Goal: Task Accomplishment & Management: Use online tool/utility

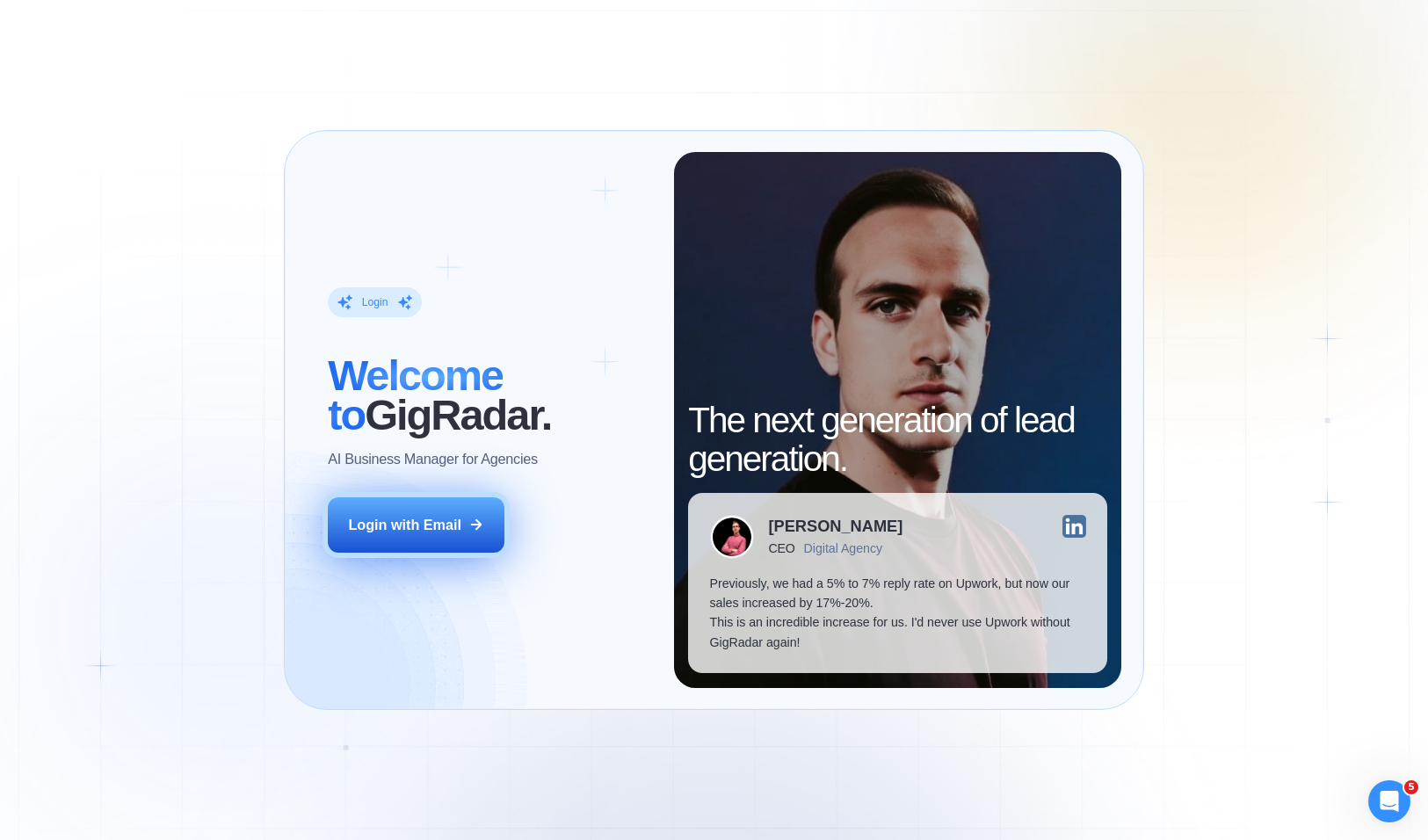
click at [440, 541] on button "Login with Email" at bounding box center [416, 524] width 177 height 55
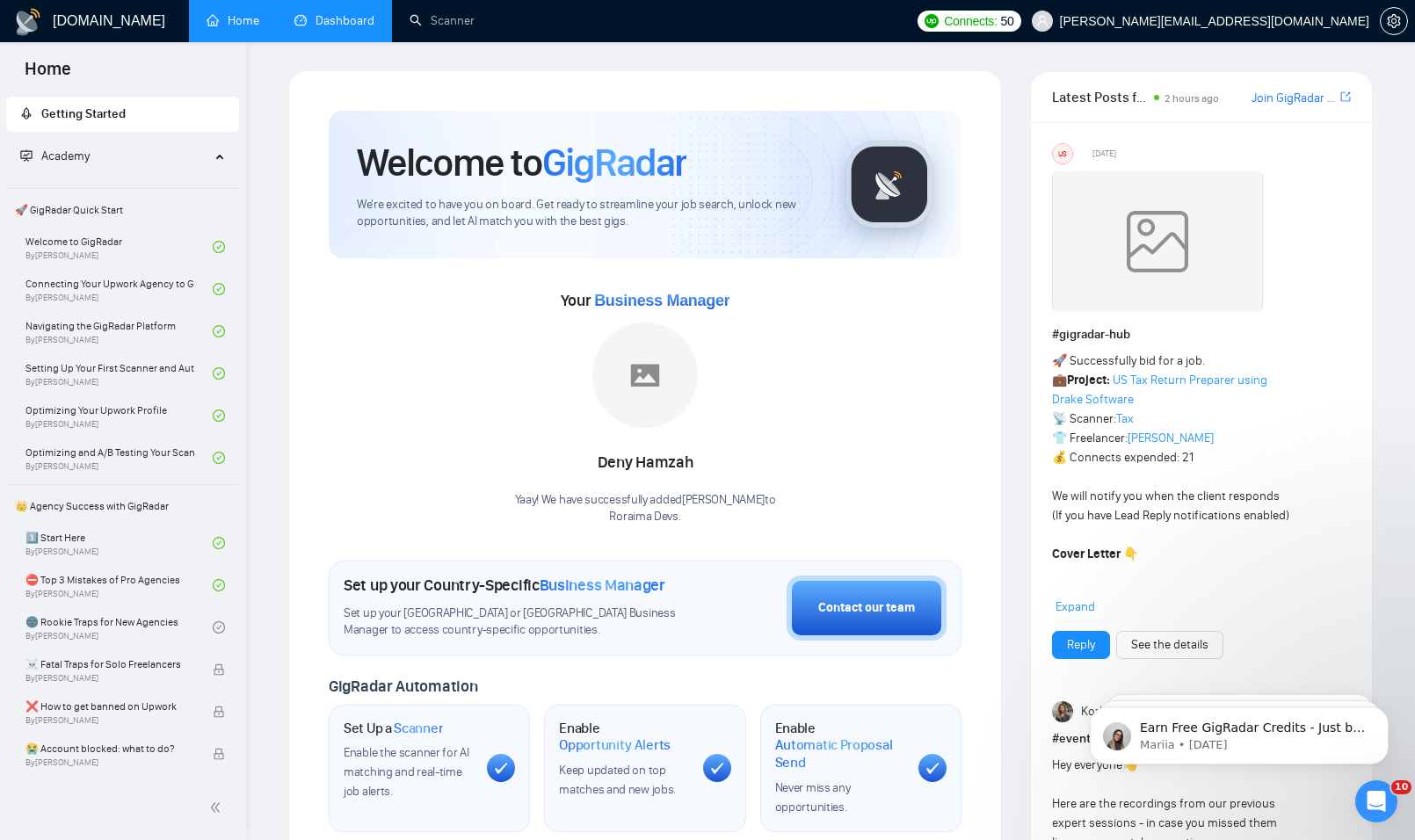
click at [326, 13] on link "Dashboard" at bounding box center [334, 20] width 80 height 15
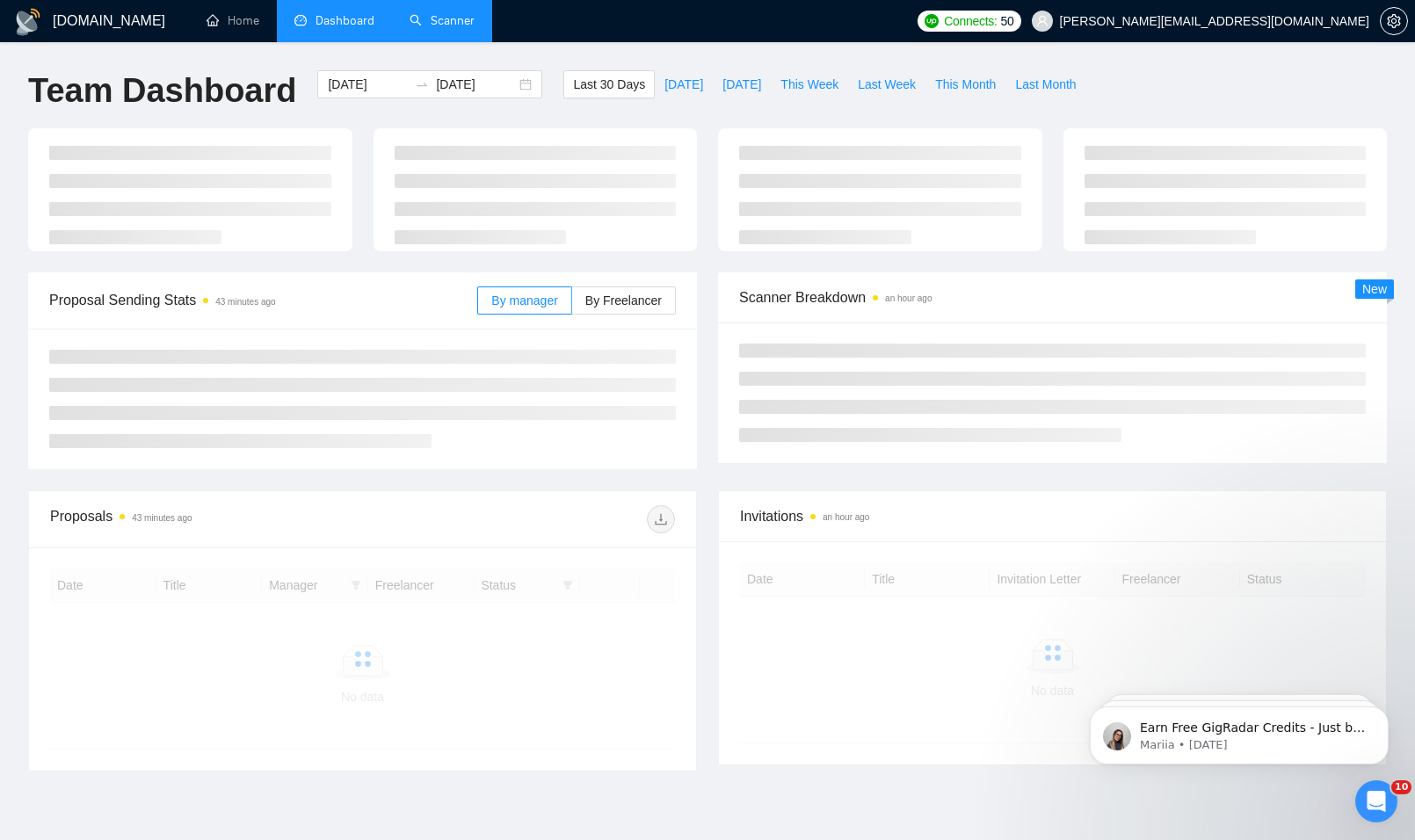
click at [454, 25] on link "Scanner" at bounding box center [442, 20] width 65 height 15
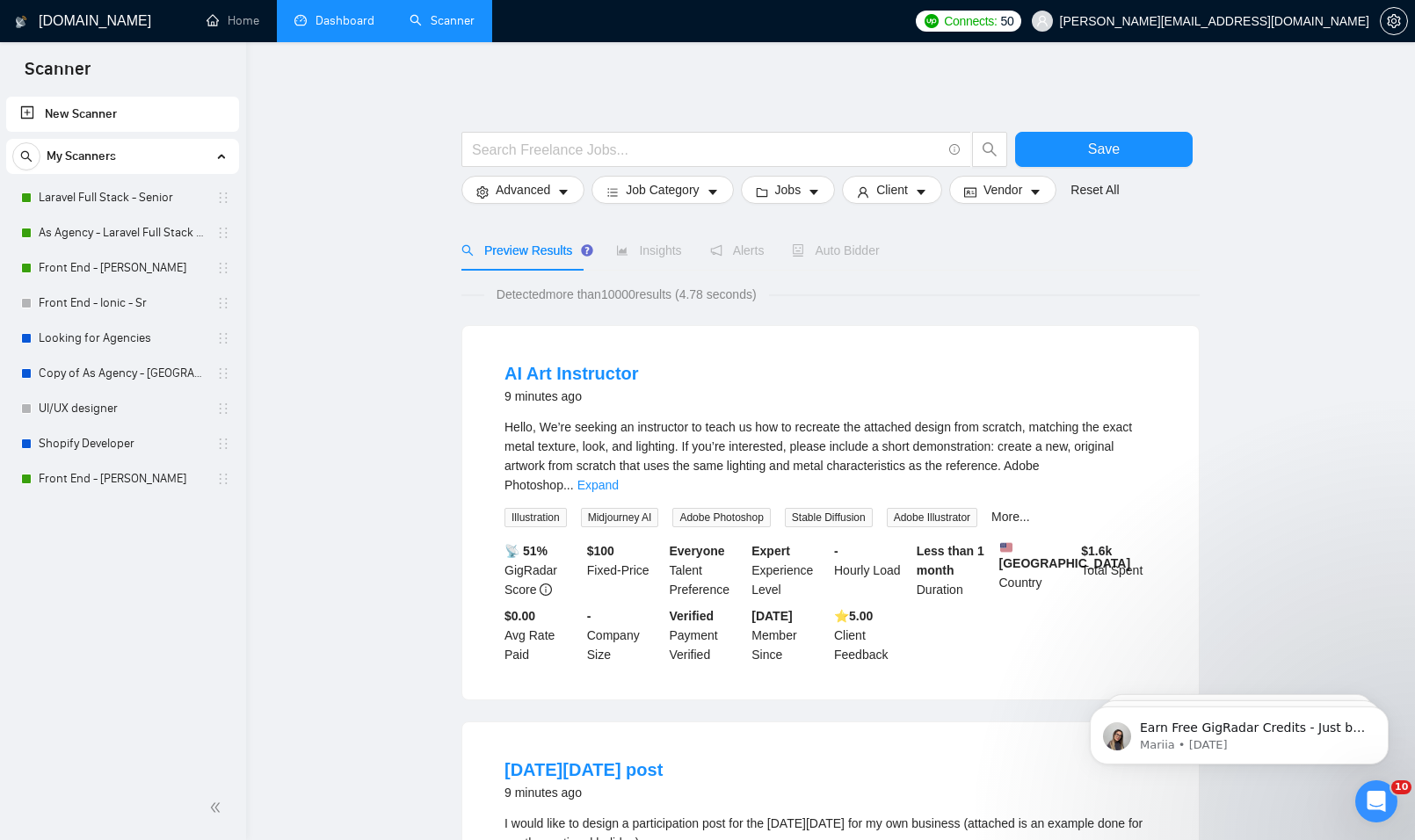
click at [355, 28] on link "Dashboard" at bounding box center [334, 20] width 80 height 15
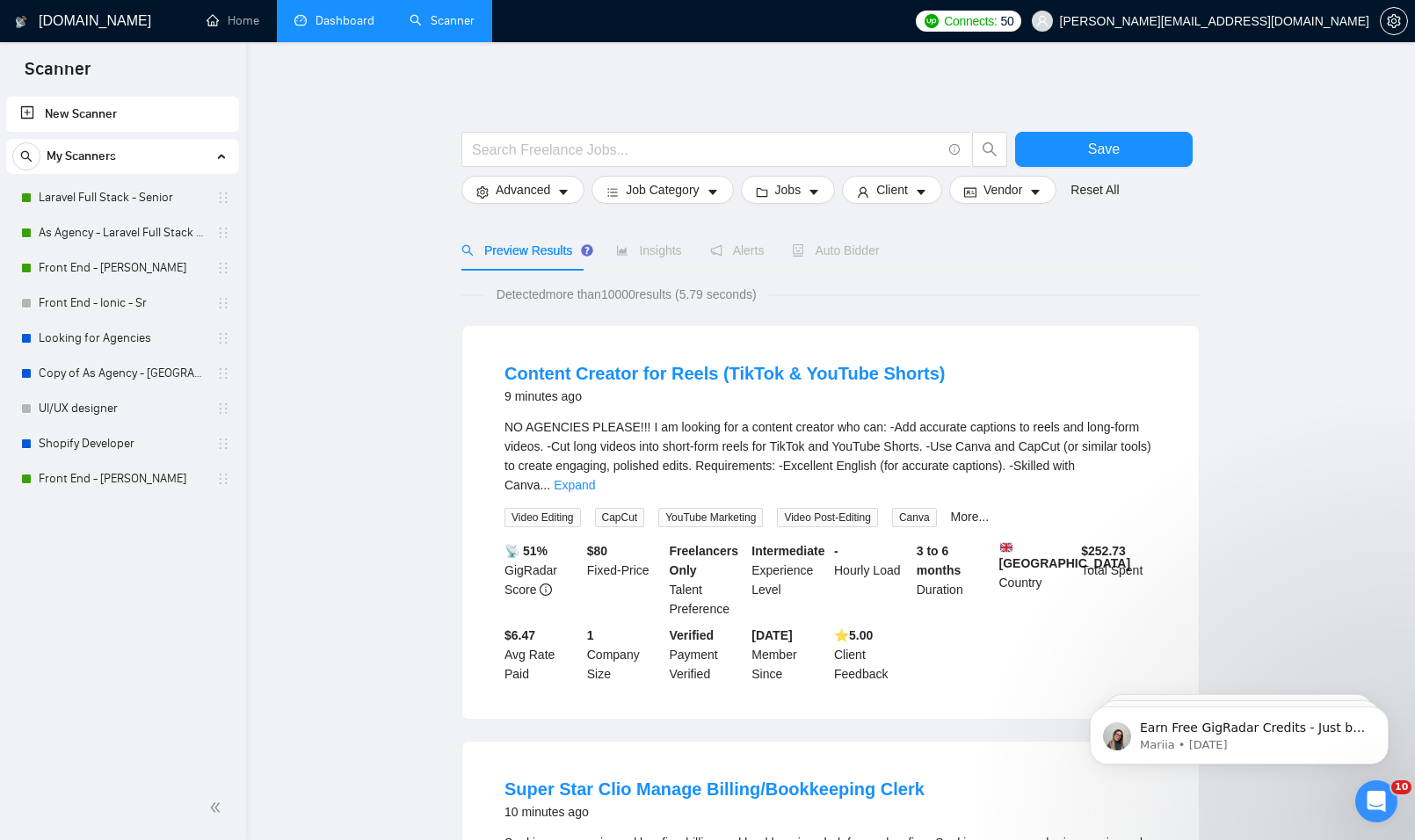
click at [362, 13] on link "Dashboard" at bounding box center [334, 20] width 80 height 15
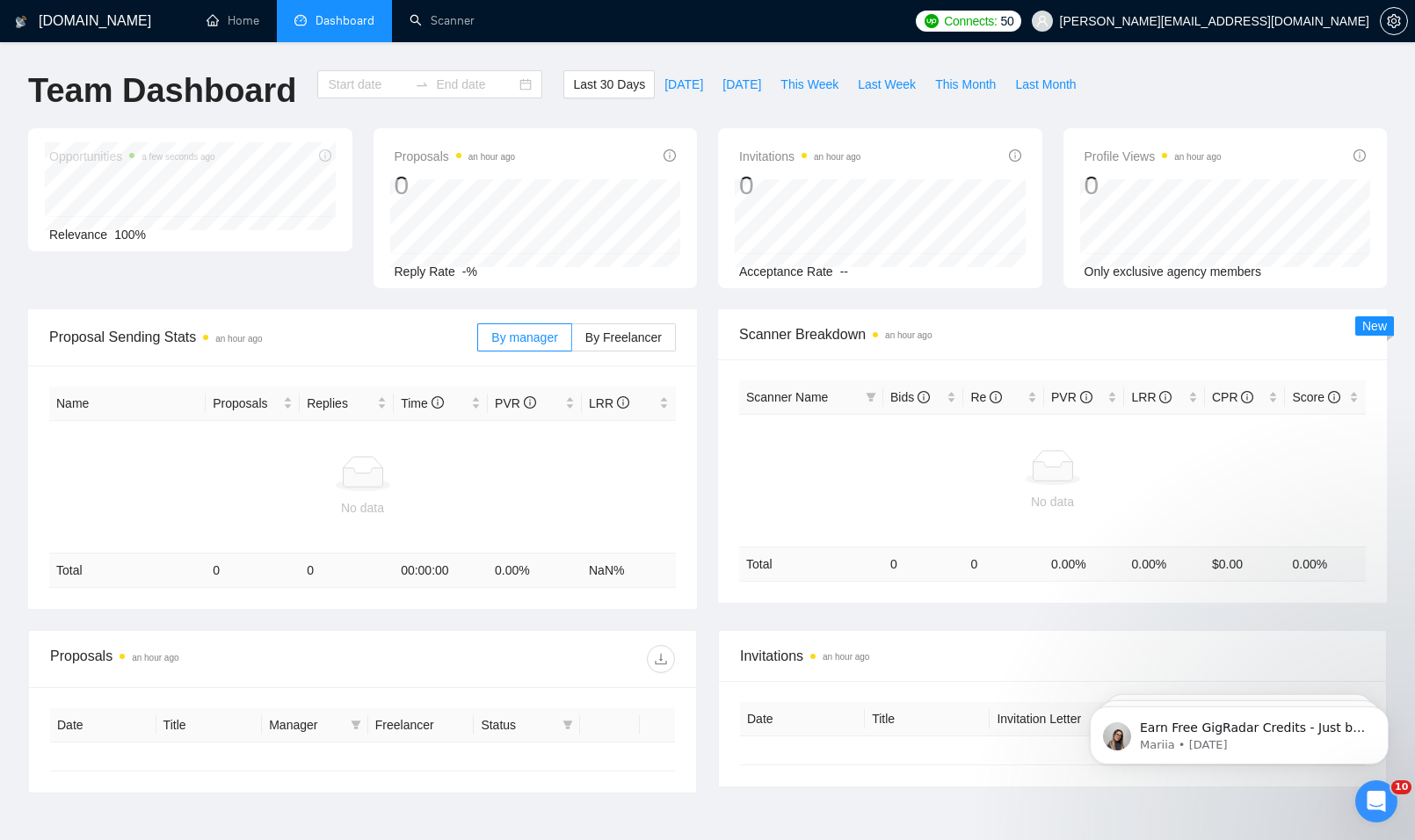
type input "[DATE]"
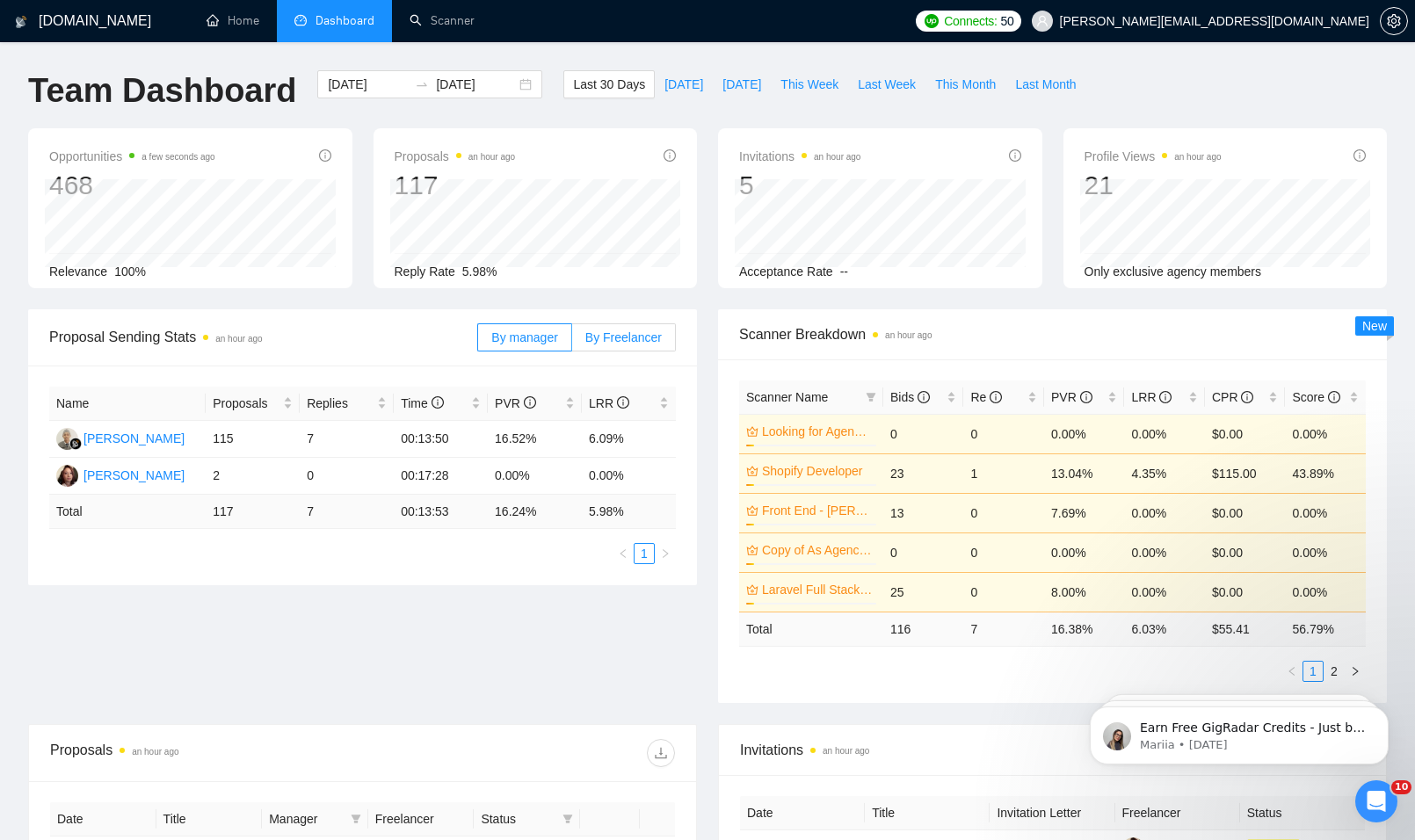
click at [610, 344] on span "By Freelancer" at bounding box center [623, 338] width 76 height 14
click at [572, 342] on input "By Freelancer" at bounding box center [572, 342] width 0 height 0
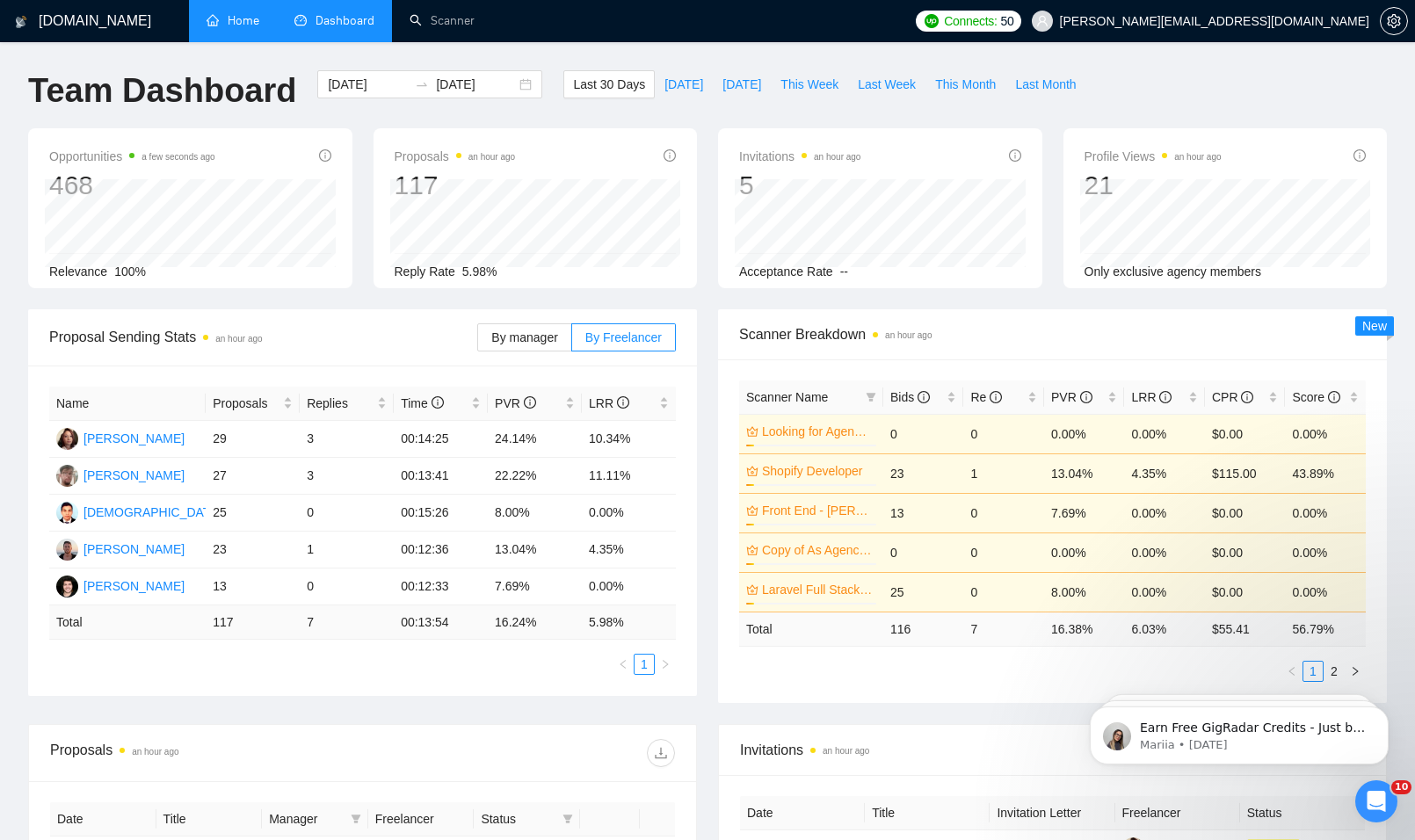
click at [237, 23] on link "Home" at bounding box center [232, 20] width 52 height 15
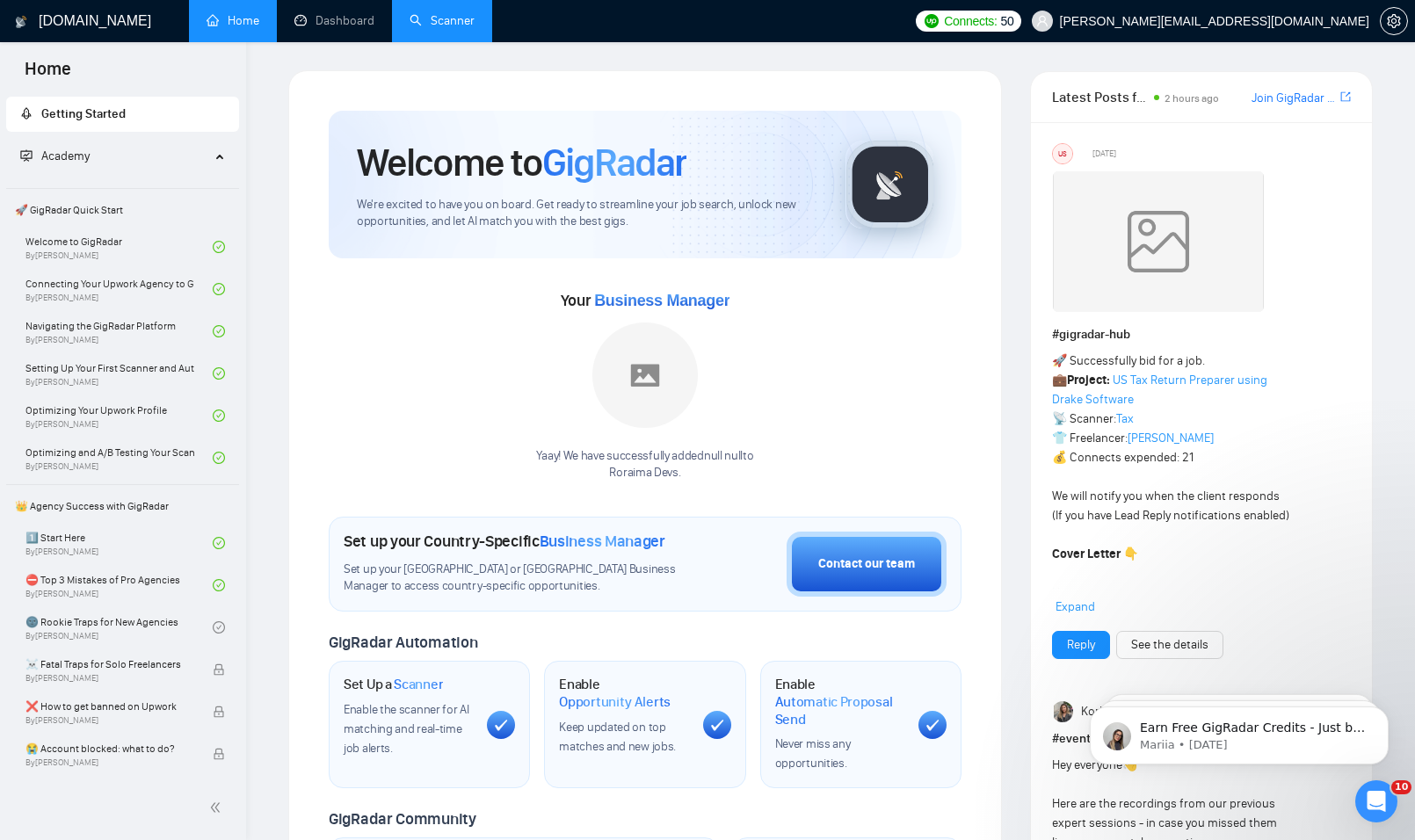
click at [432, 24] on link "Scanner" at bounding box center [442, 20] width 65 height 15
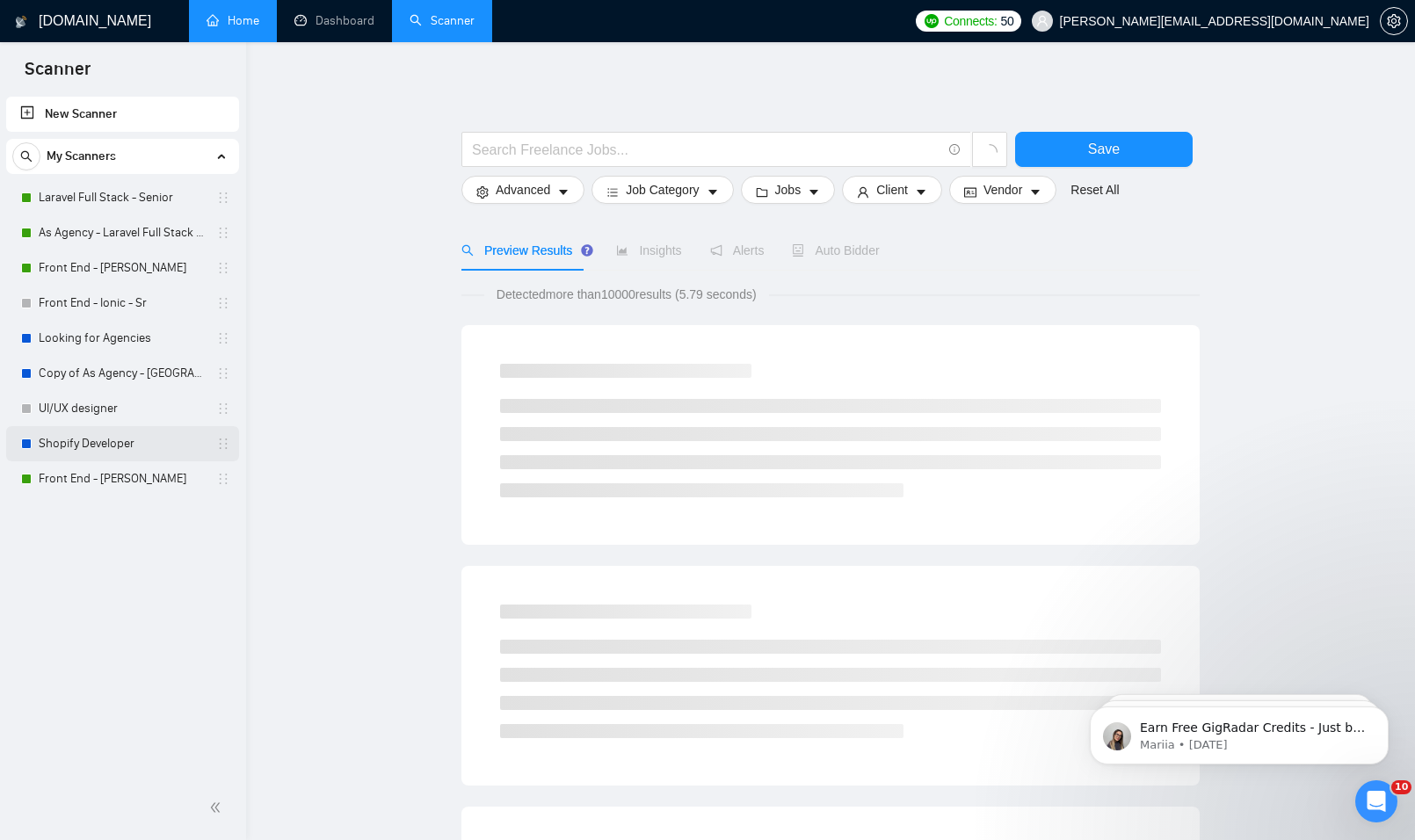
click at [128, 444] on link "Shopify Developer" at bounding box center [122, 444] width 167 height 36
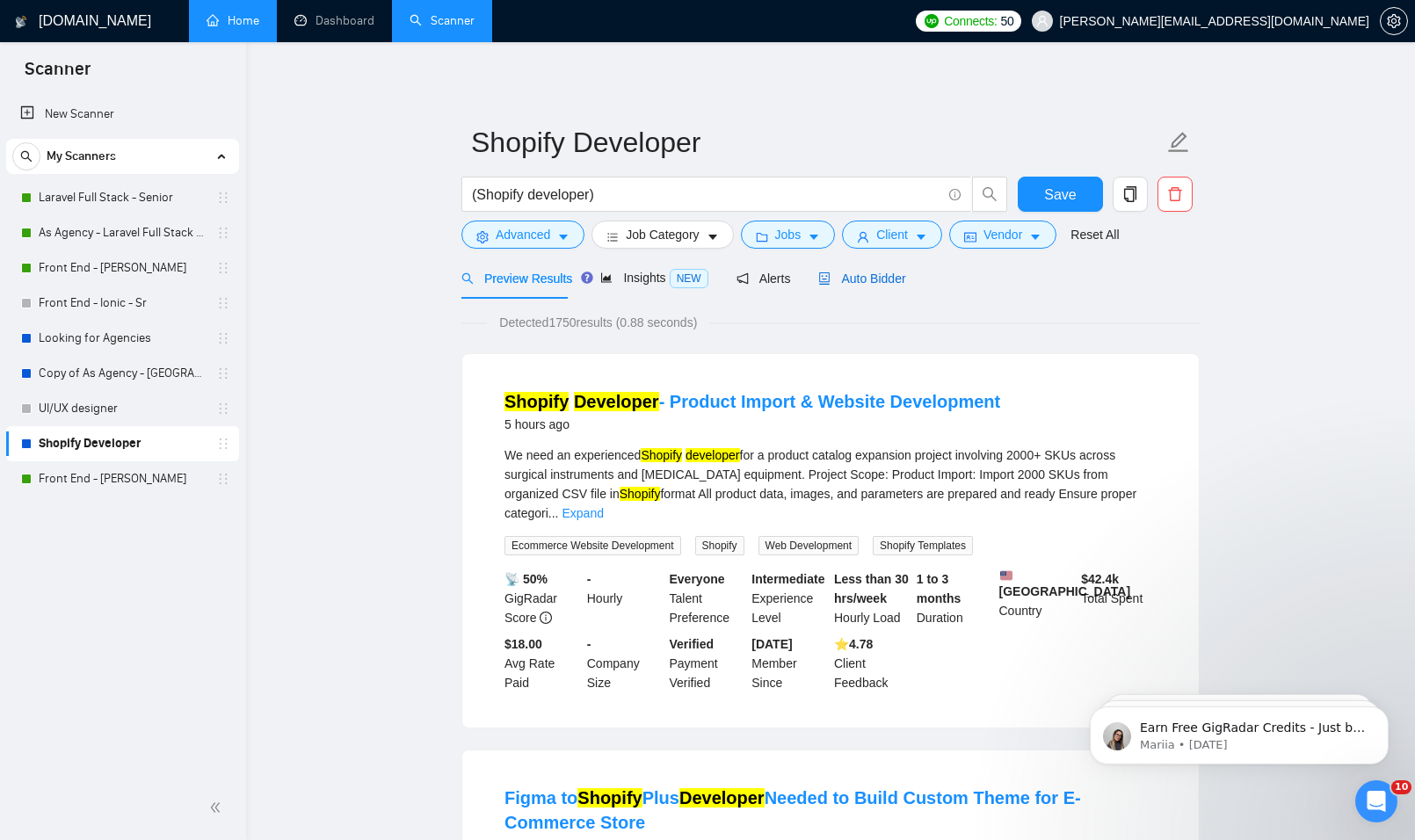
click at [836, 280] on span "Auto Bidder" at bounding box center [862, 278] width 87 height 14
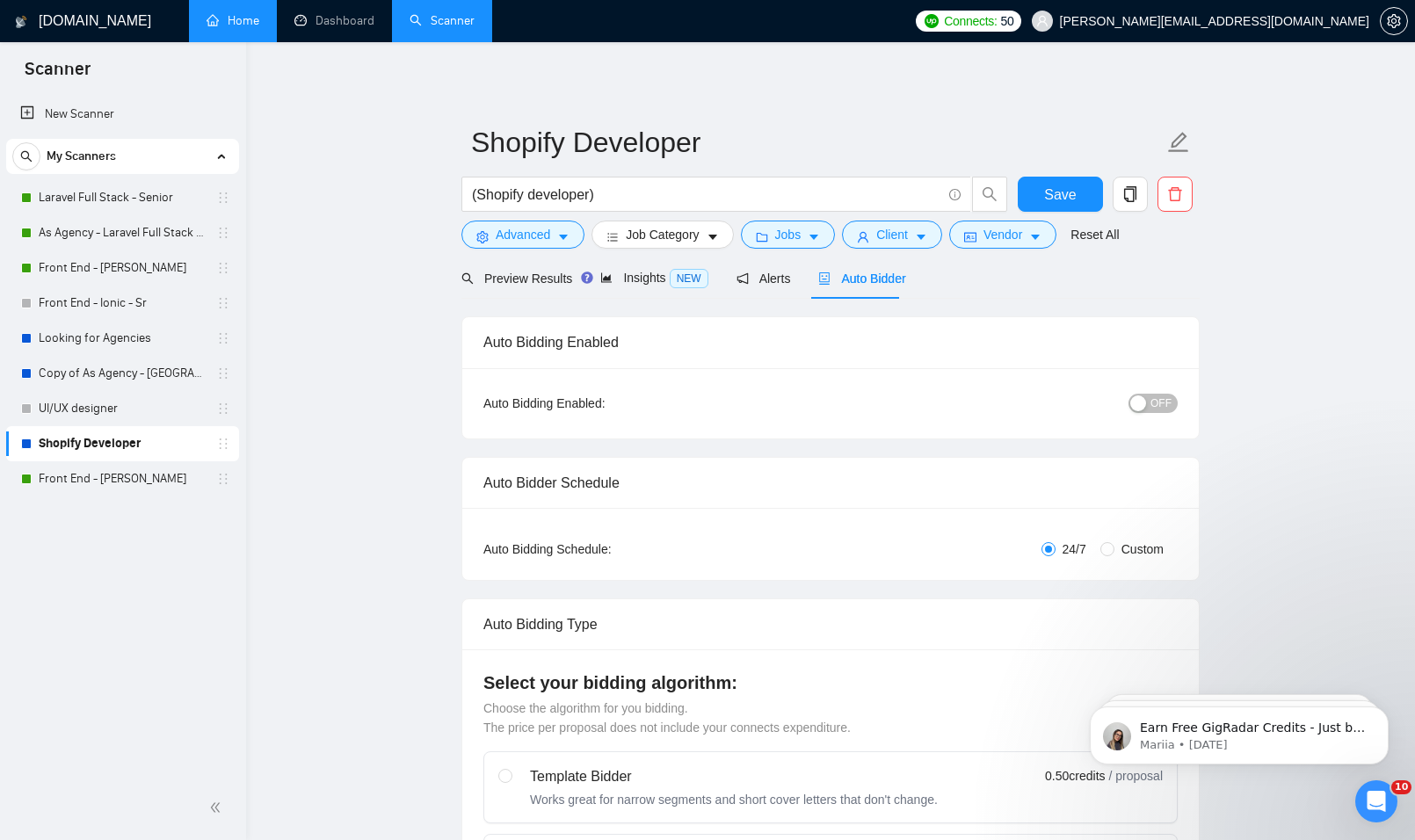
radio input "false"
radio input "true"
checkbox input "true"
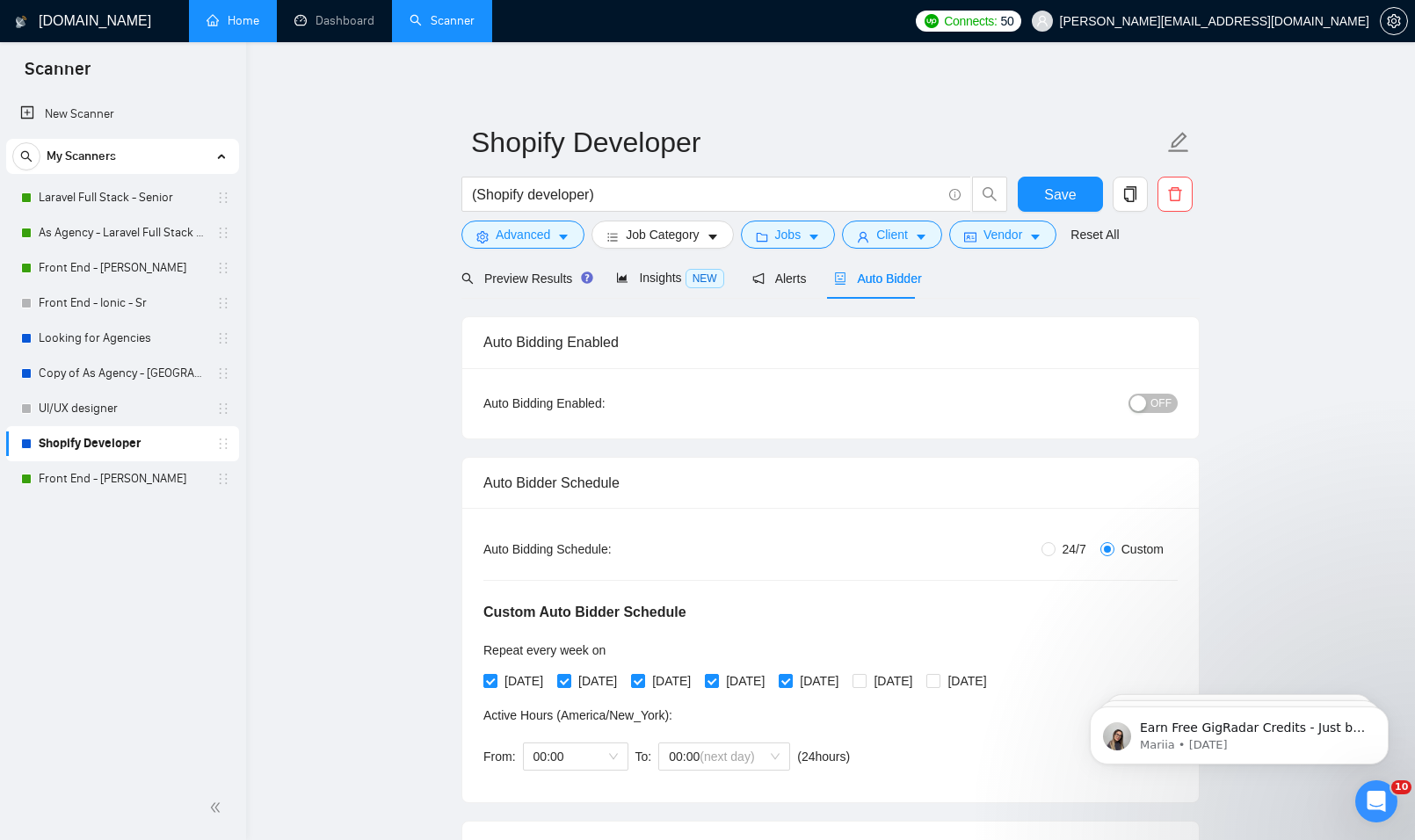
click at [1162, 407] on span "OFF" at bounding box center [1162, 404] width 21 height 20
click at [1057, 202] on span "Save" at bounding box center [1060, 195] width 32 height 22
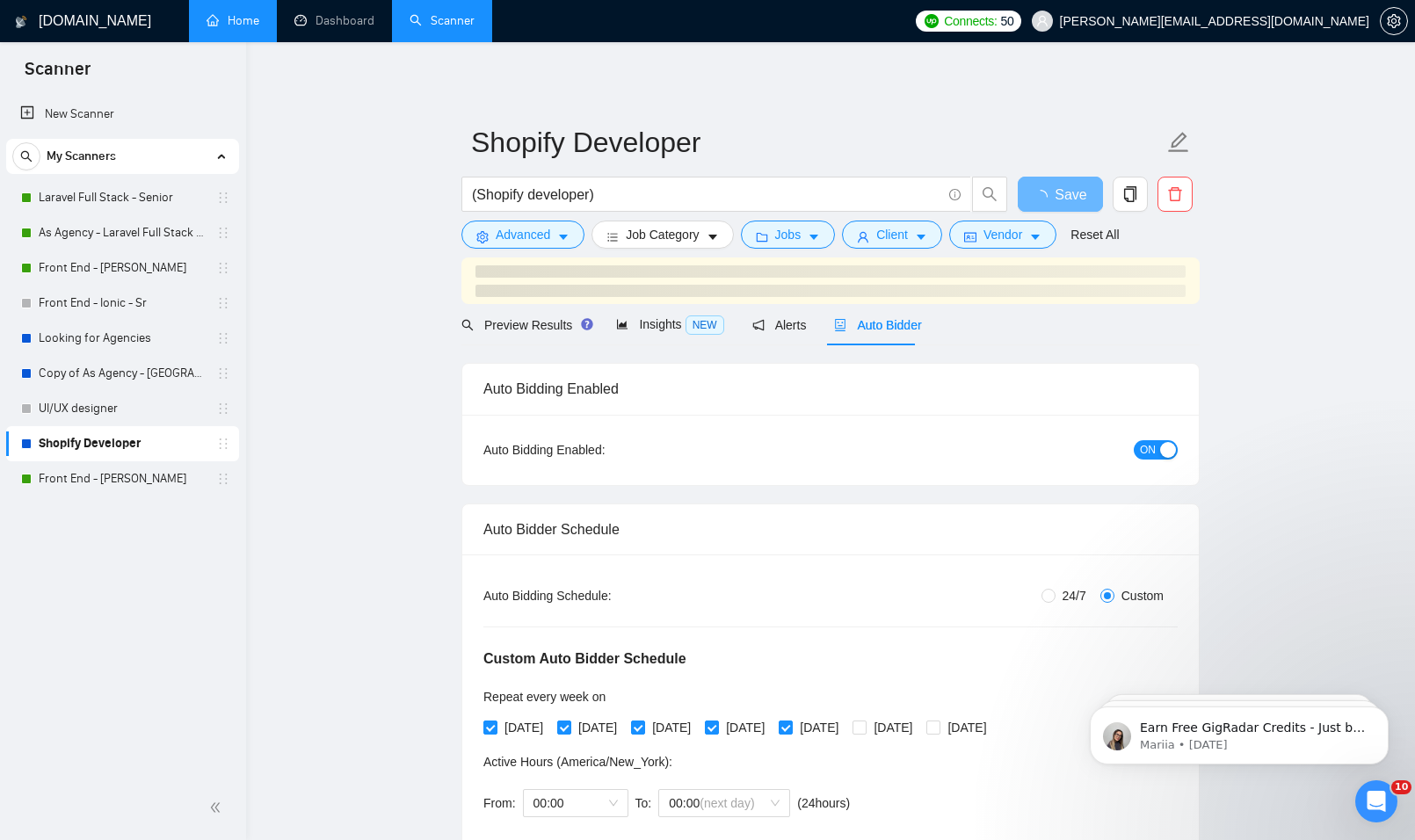
click at [240, 14] on link "Home" at bounding box center [232, 20] width 52 height 15
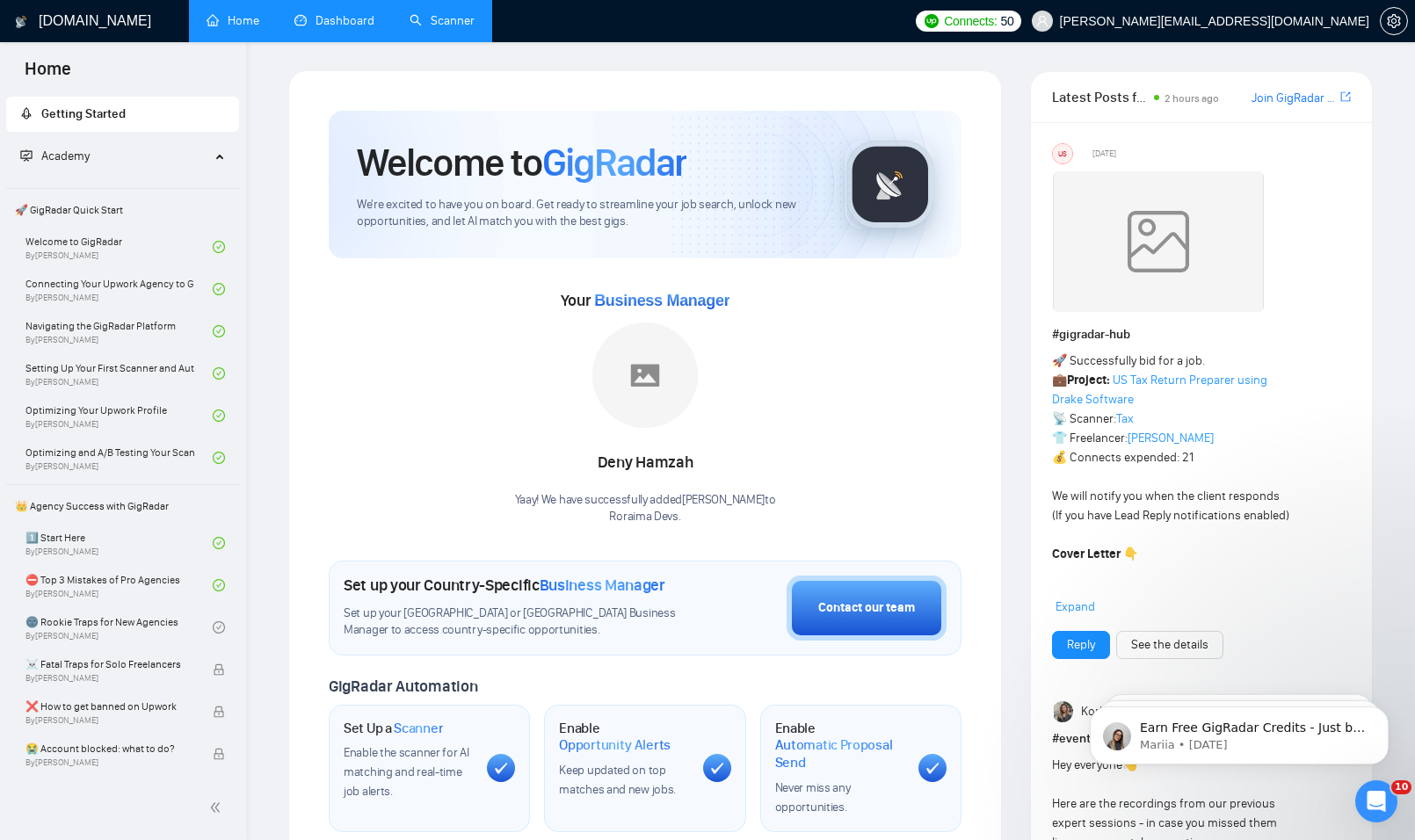
click at [294, 14] on link "Dashboard" at bounding box center [334, 20] width 80 height 15
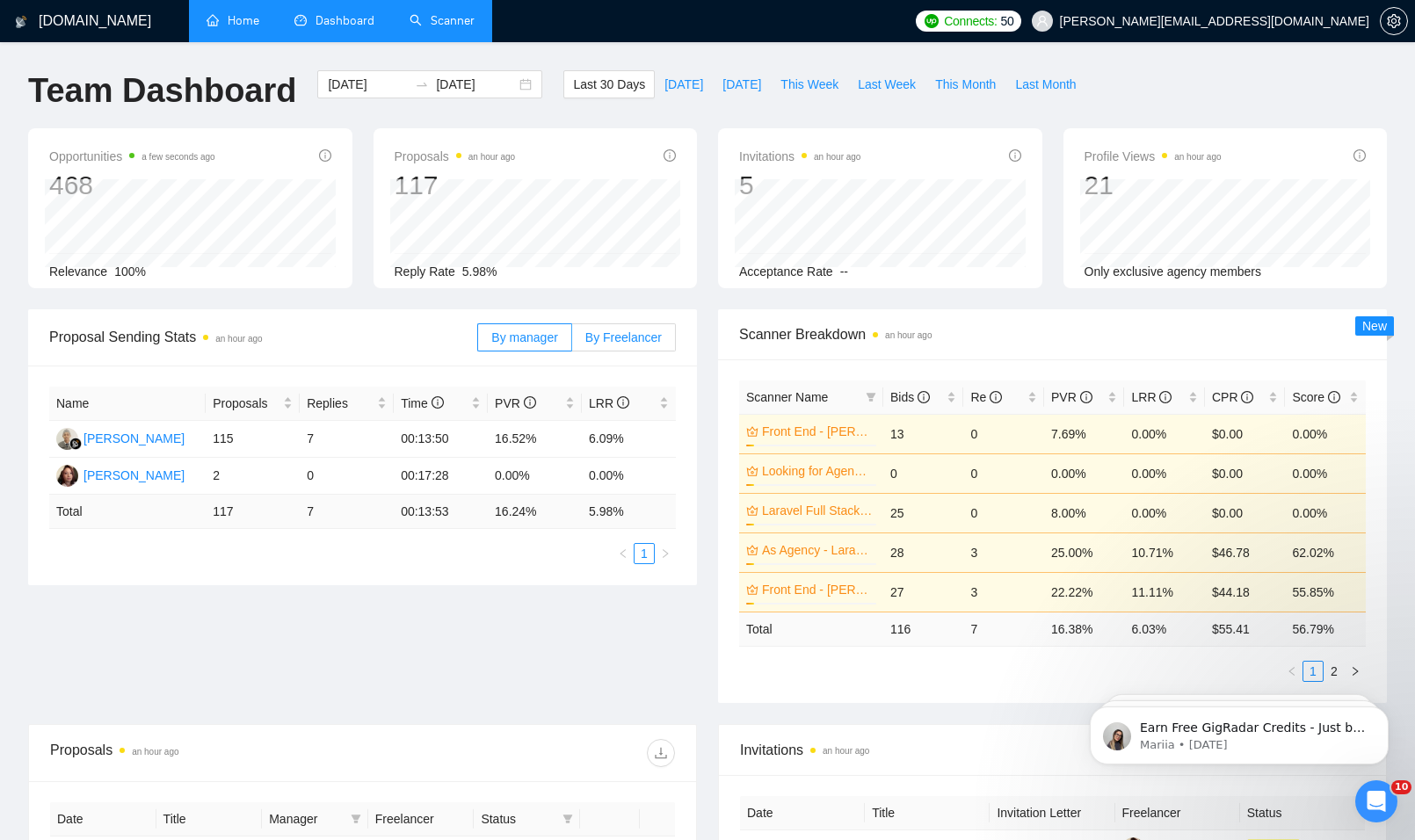
click at [672, 345] on label "By Freelancer" at bounding box center [623, 338] width 104 height 28
click at [572, 342] on input "By Freelancer" at bounding box center [572, 342] width 0 height 0
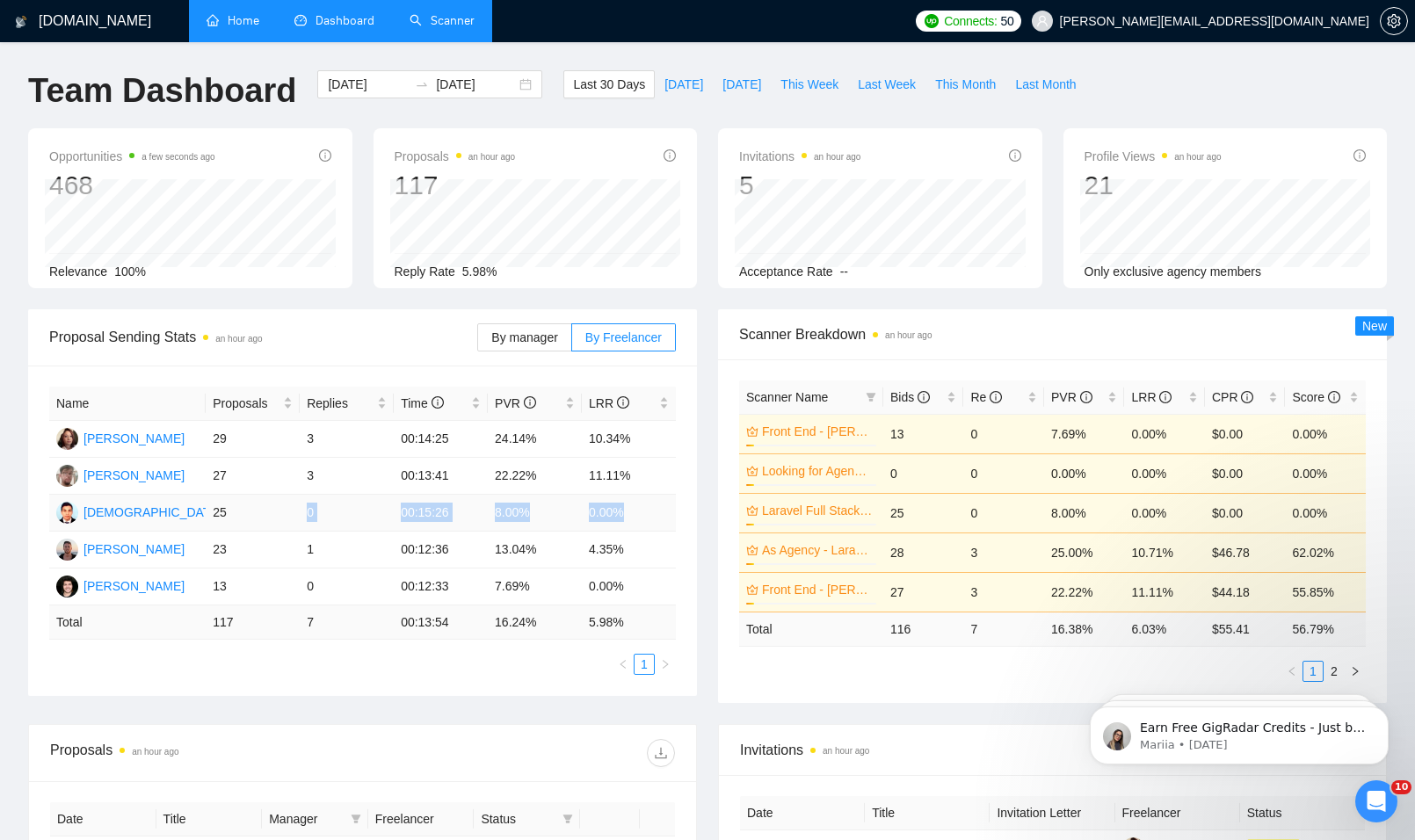
drag, startPoint x: 305, startPoint y: 515, endPoint x: 623, endPoint y: 506, distance: 318.1
click at [623, 506] on tr "[DEMOGRAPHIC_DATA][PERSON_NAME] 25 0 00:15:26 8.00% 0.00%" at bounding box center [362, 513] width 627 height 37
drag, startPoint x: 623, startPoint y: 506, endPoint x: 600, endPoint y: 524, distance: 29.2
click at [600, 524] on td "0.00%" at bounding box center [629, 513] width 94 height 37
click at [434, 13] on link "Scanner" at bounding box center [442, 20] width 65 height 15
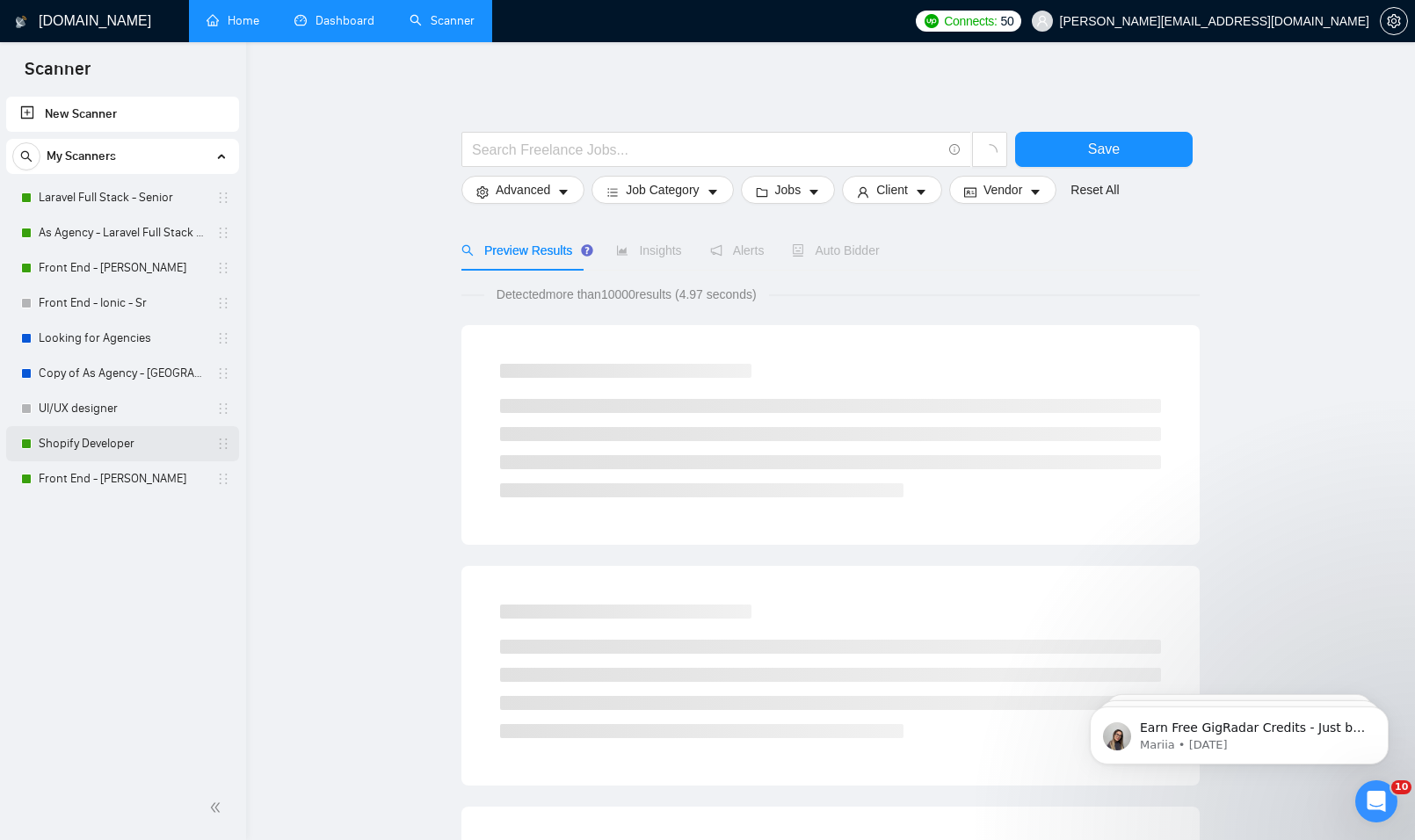
click at [84, 444] on link "Shopify Developer" at bounding box center [122, 444] width 167 height 36
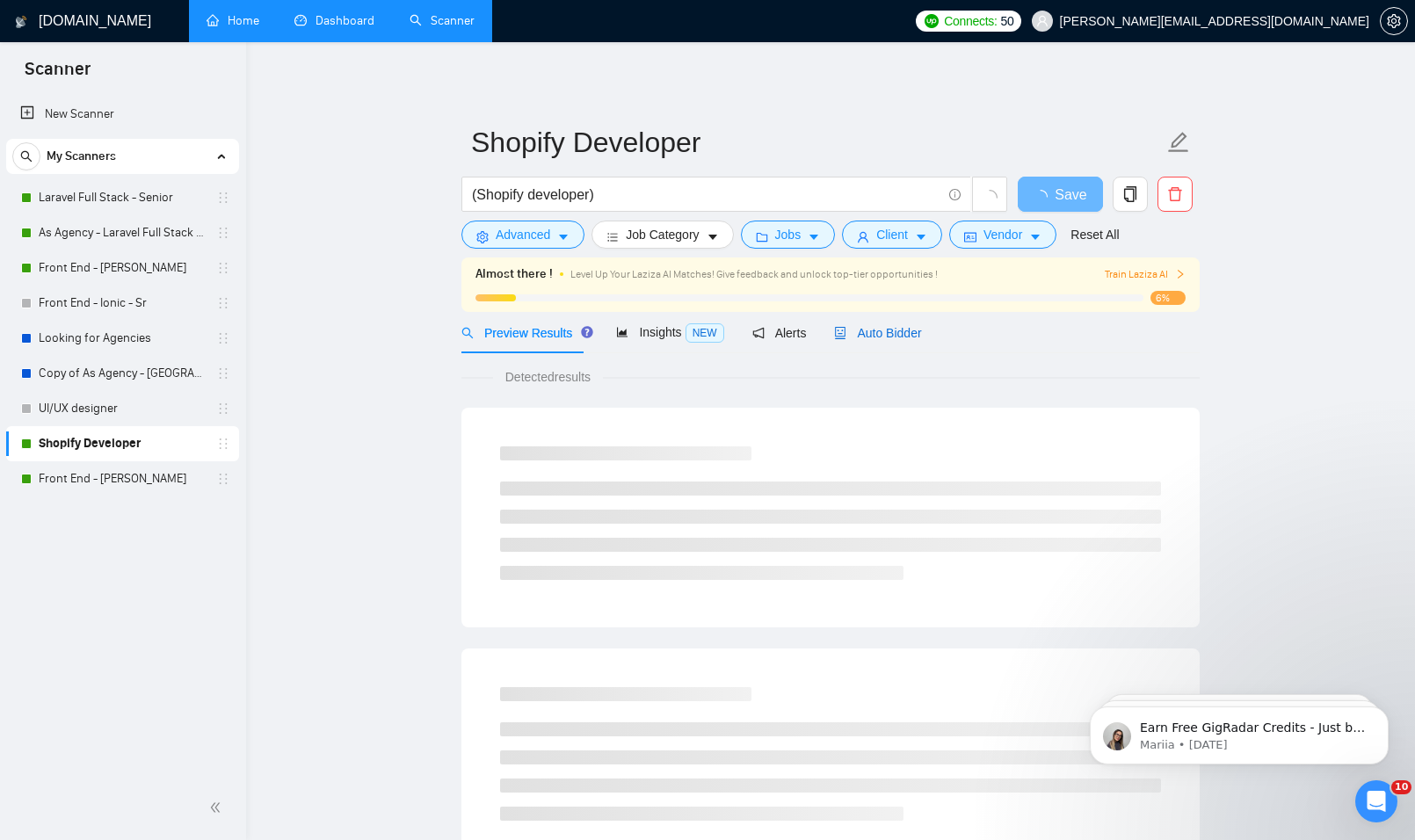
click at [907, 329] on span "Auto Bidder" at bounding box center [878, 333] width 87 height 14
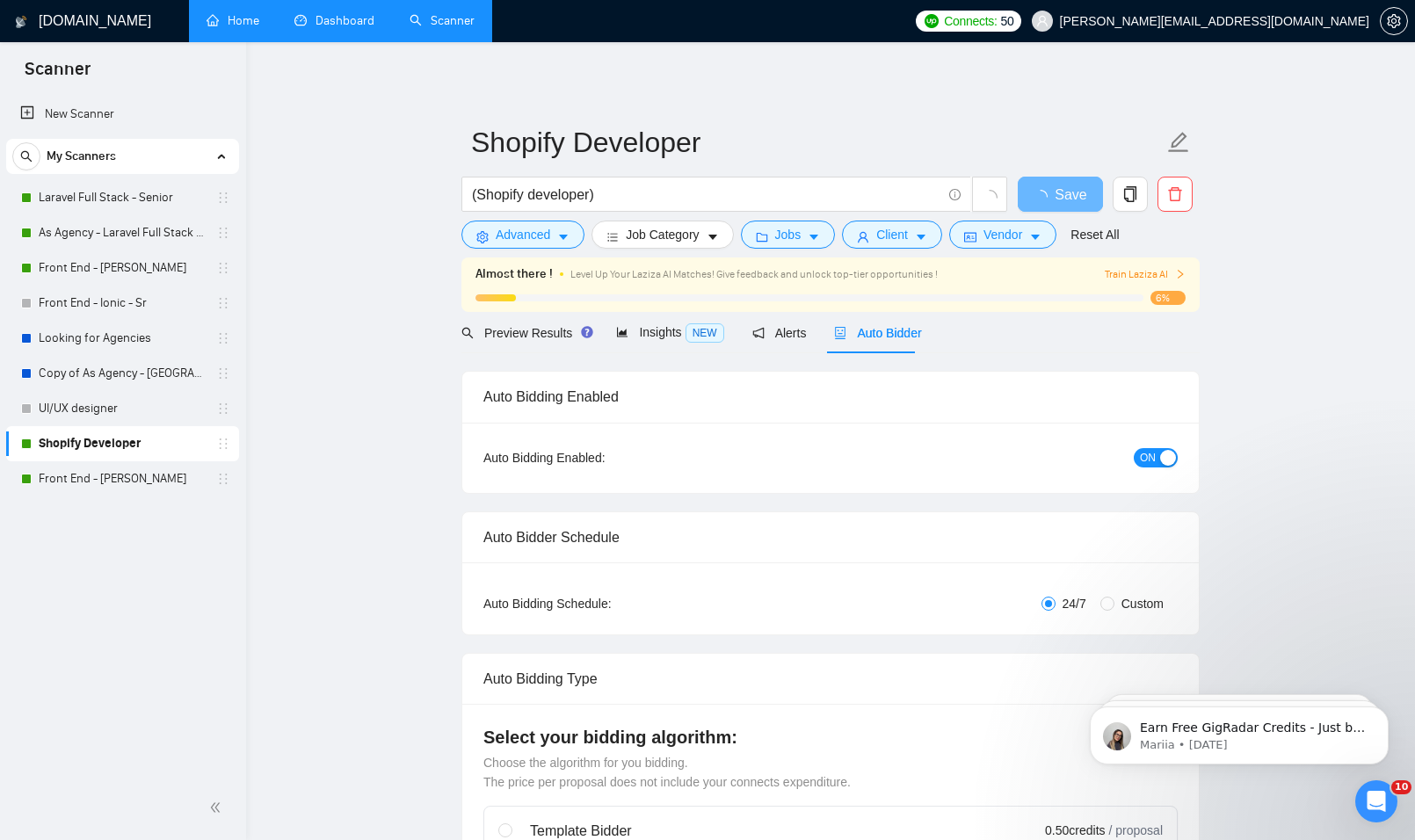
radio input "false"
radio input "true"
checkbox input "true"
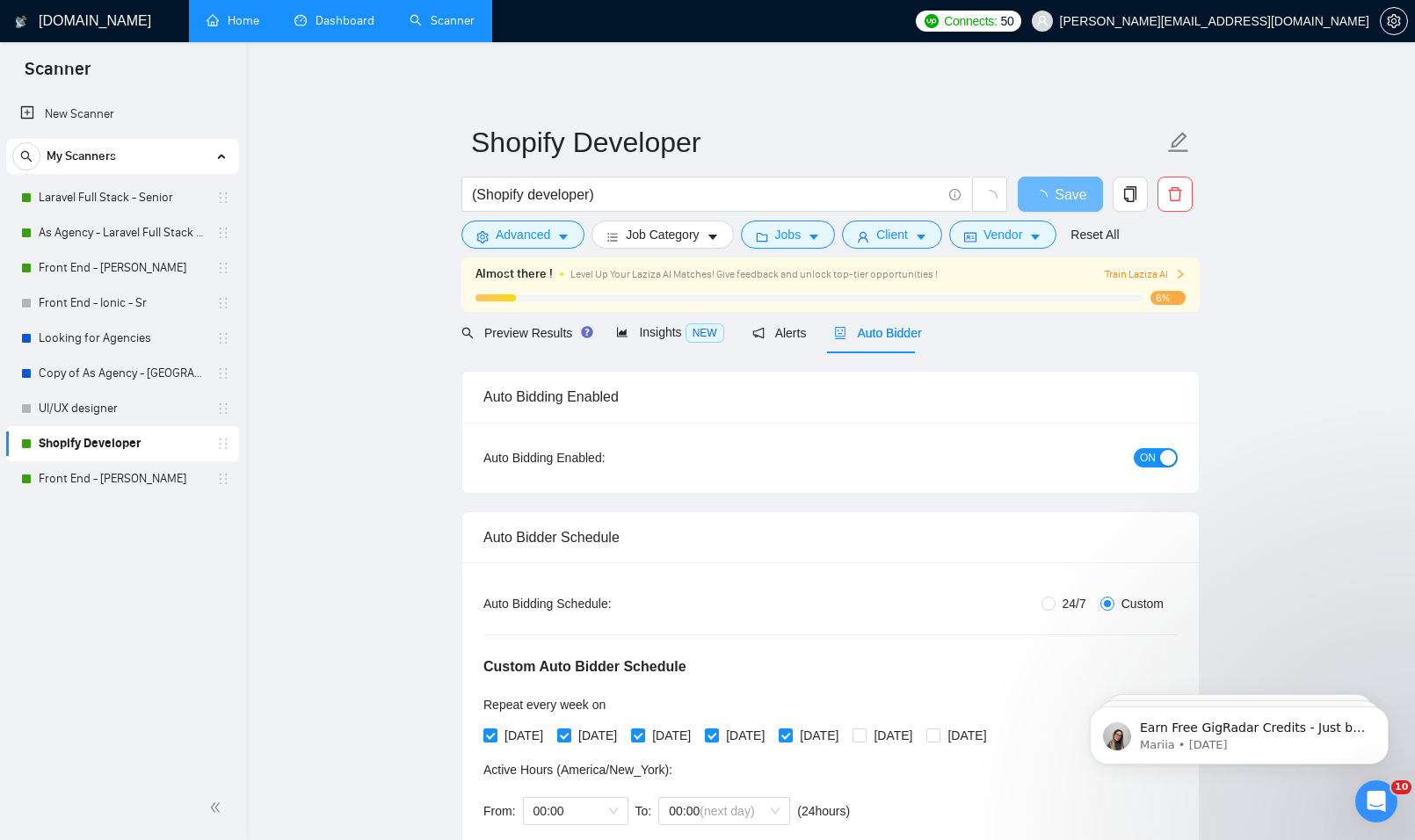
click at [1160, 452] on button "ON" at bounding box center [1155, 458] width 44 height 20
click at [1065, 202] on span "Save" at bounding box center [1060, 195] width 32 height 22
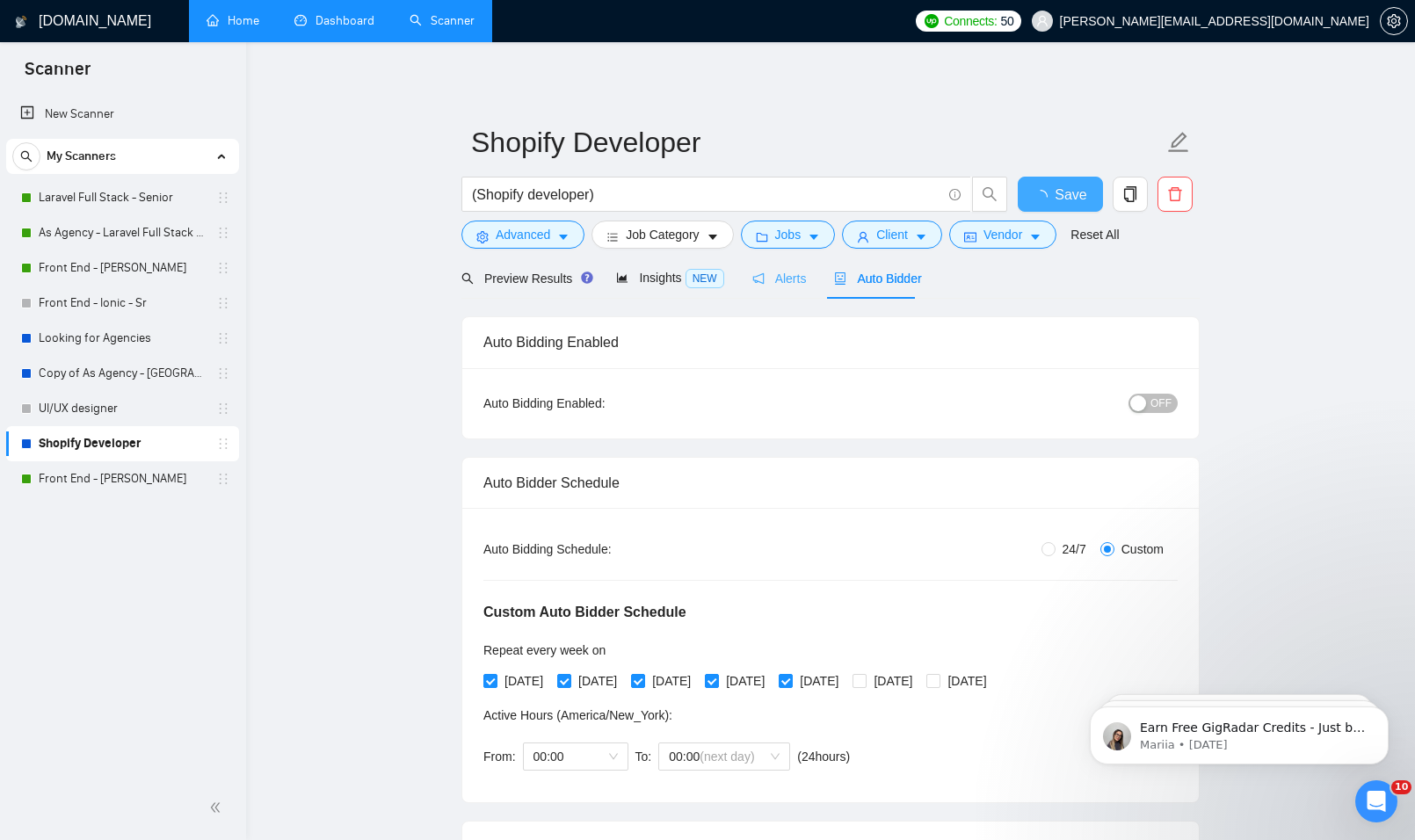
checkbox input "true"
click at [772, 286] on div "Alerts" at bounding box center [779, 278] width 54 height 20
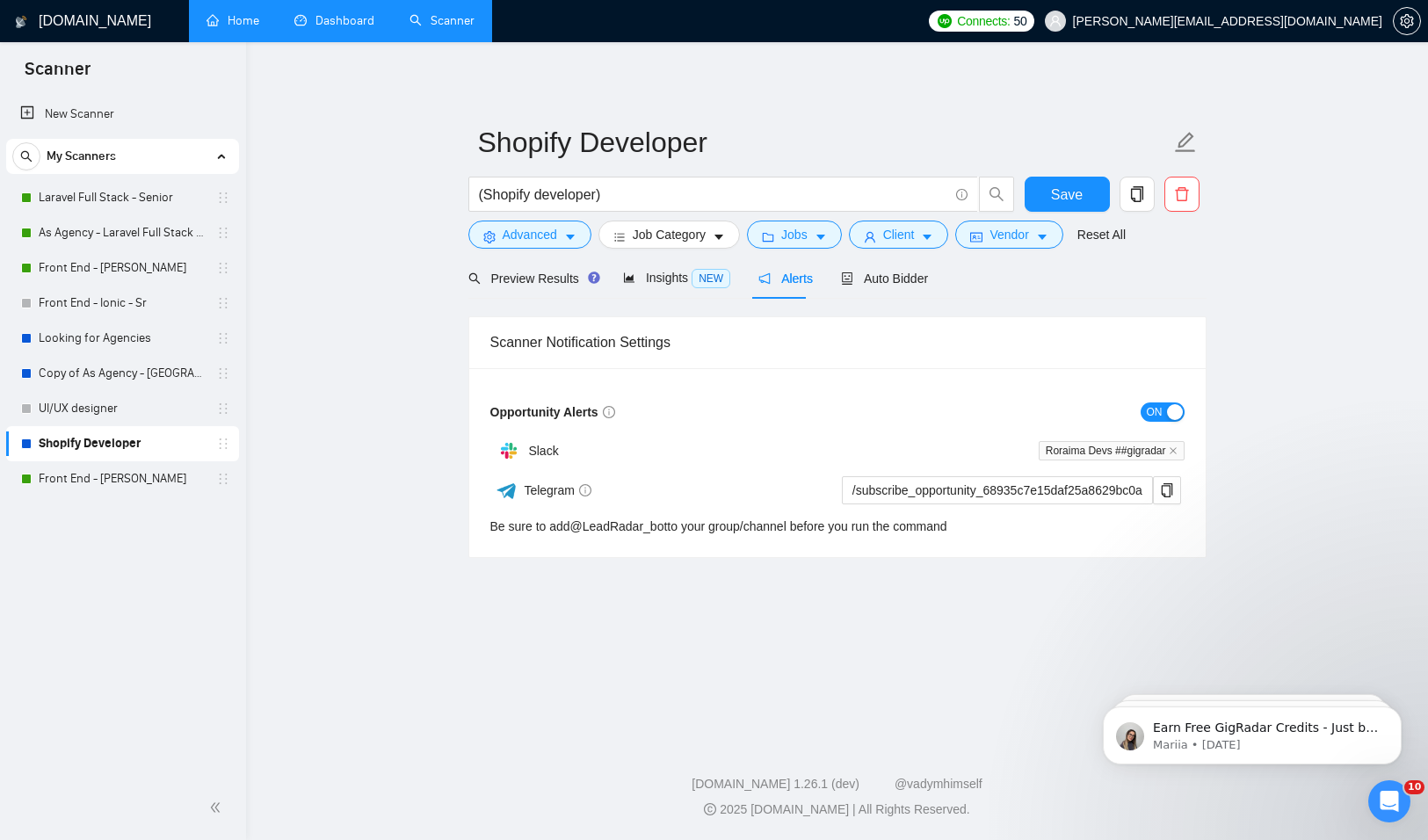
click at [1165, 404] on button "ON" at bounding box center [1162, 412] width 44 height 20
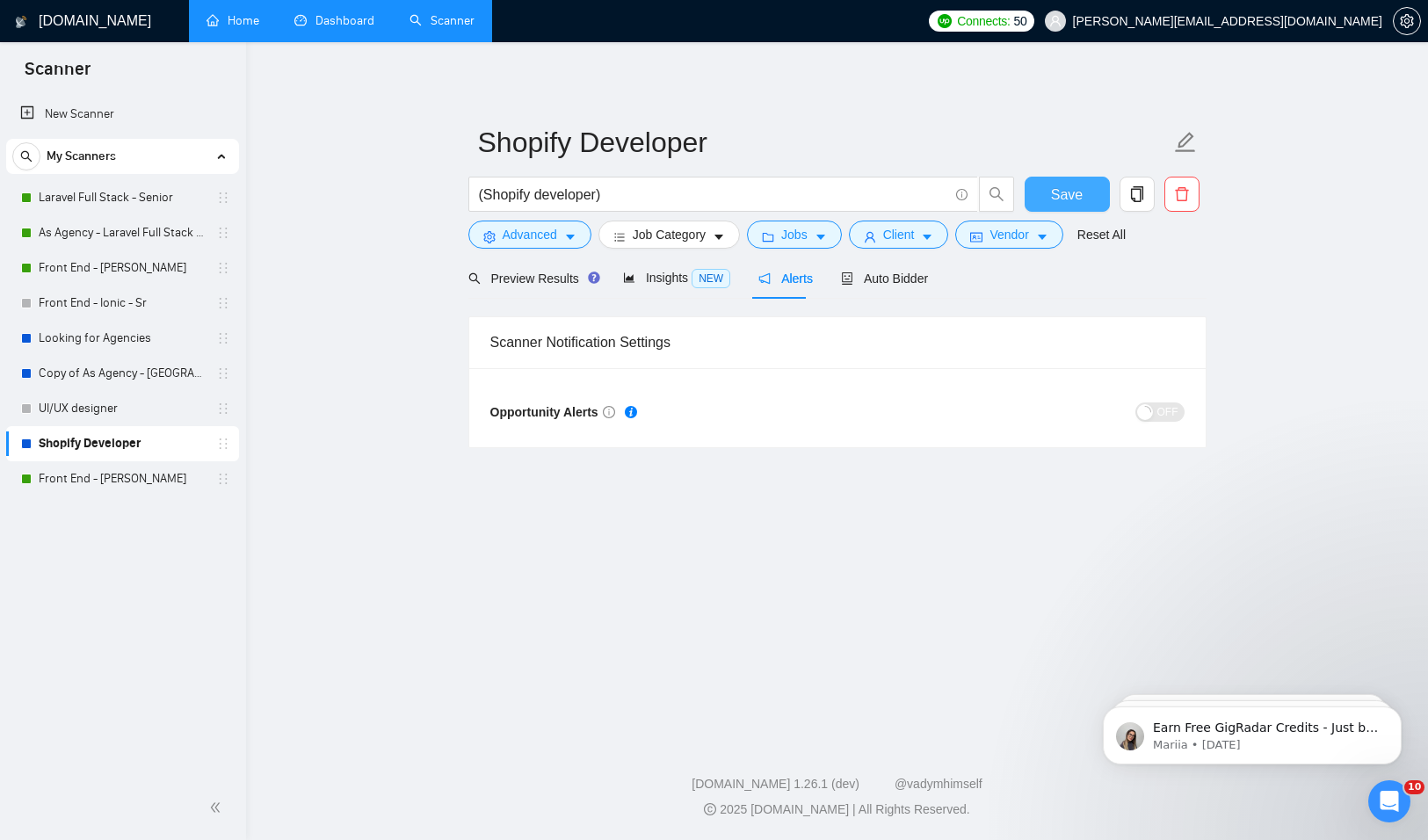
click at [1071, 192] on span "Save" at bounding box center [1067, 195] width 32 height 22
